Goal: Book appointment/travel/reservation

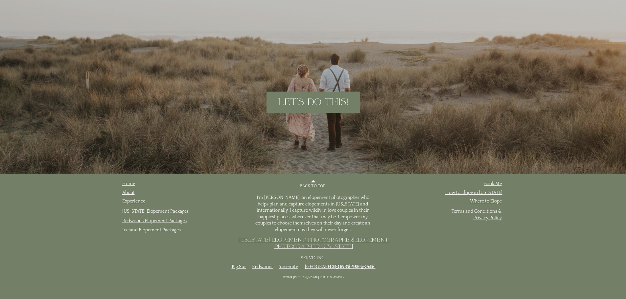
scroll to position [3353, 0]
click at [490, 181] on link "Book Me" at bounding box center [493, 183] width 18 height 5
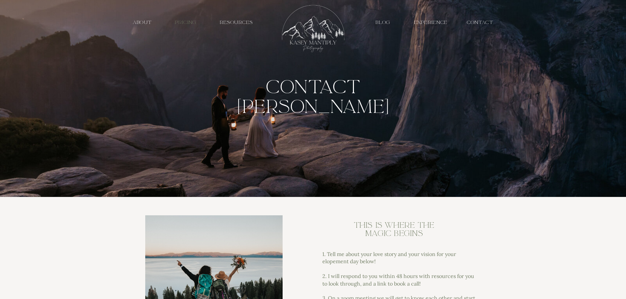
click at [179, 21] on h3 "PRICING" at bounding box center [186, 22] width 31 height 6
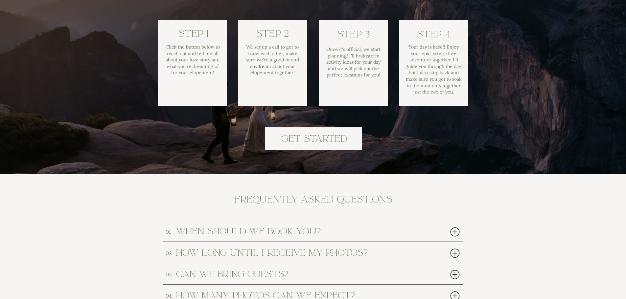
scroll to position [2926, 0]
